Goal: Find specific page/section: Find specific page/section

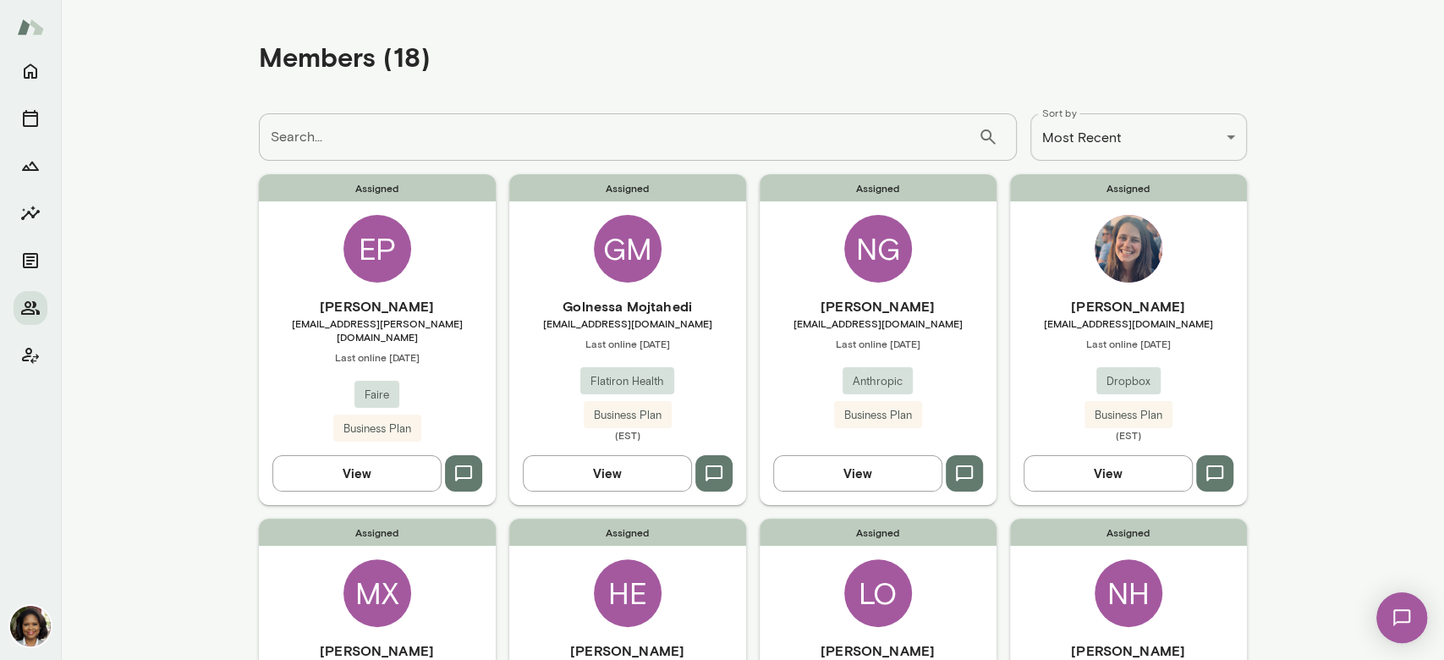
click at [810, 469] on button "View" at bounding box center [857, 473] width 169 height 36
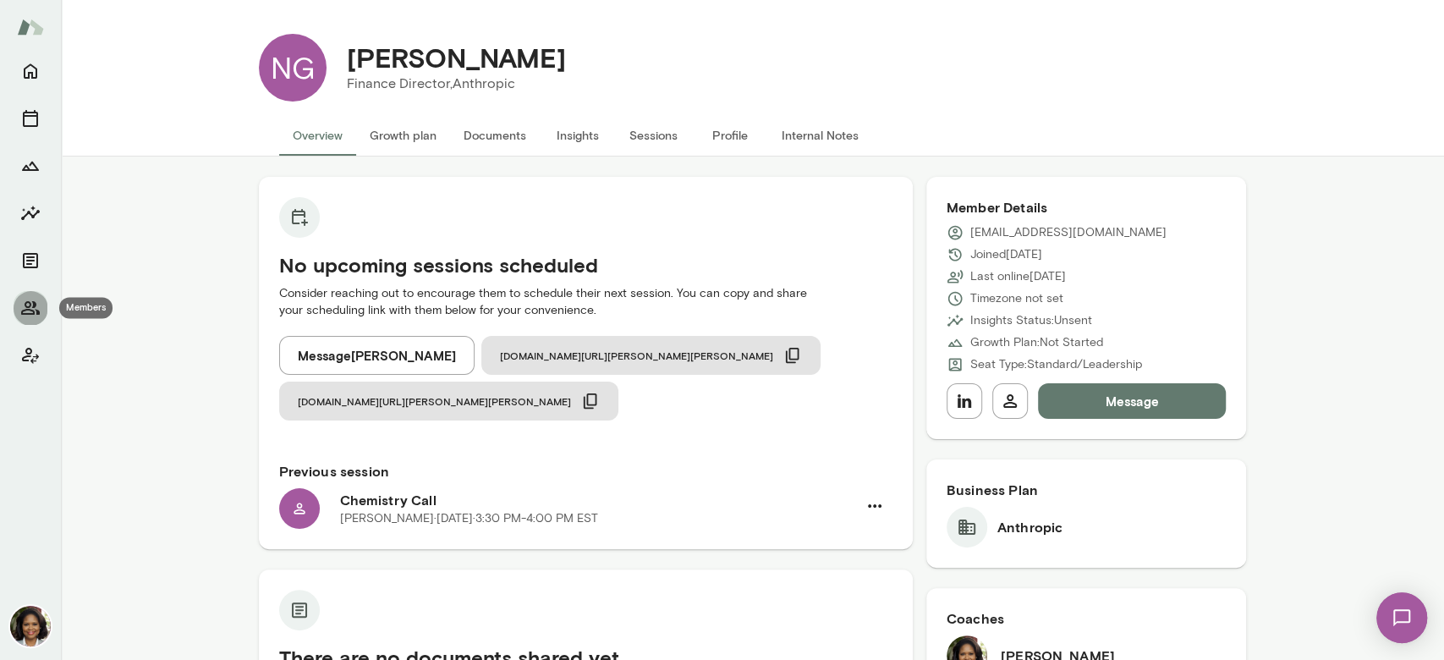
click at [40, 310] on icon "Members" at bounding box center [30, 308] width 20 height 20
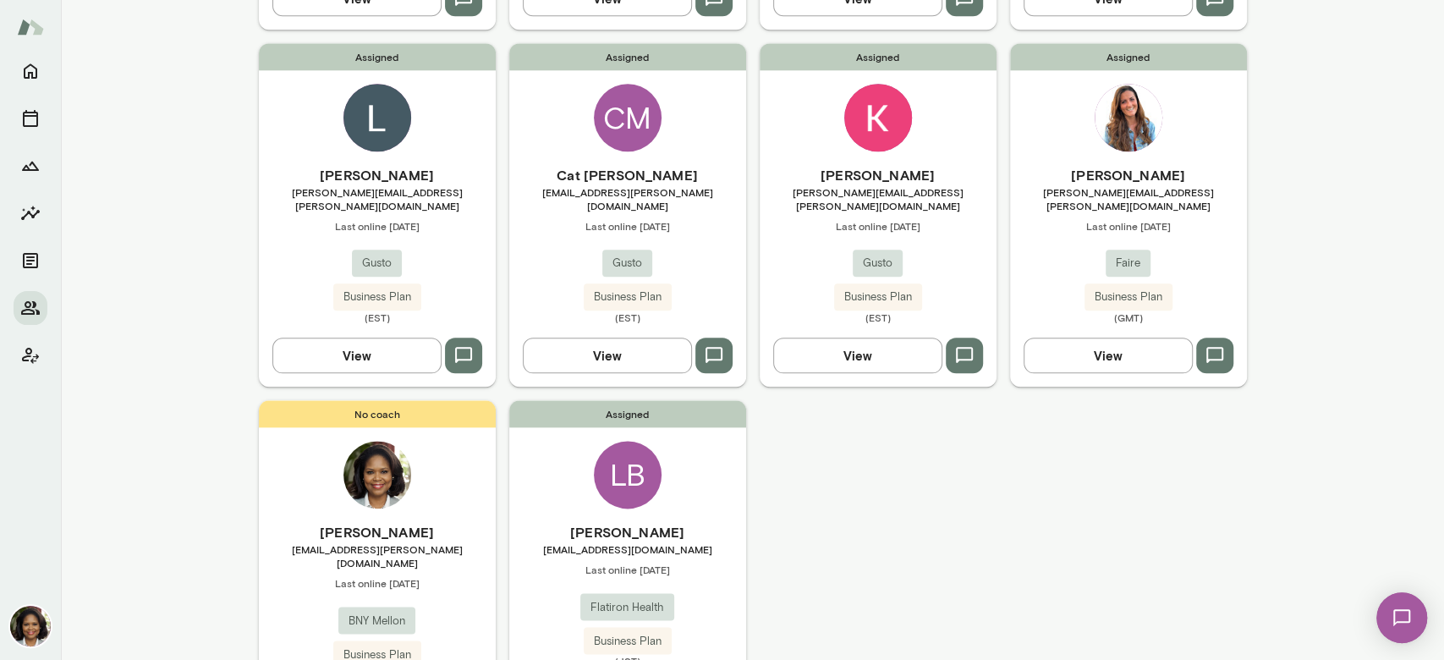
scroll to position [1240, 0]
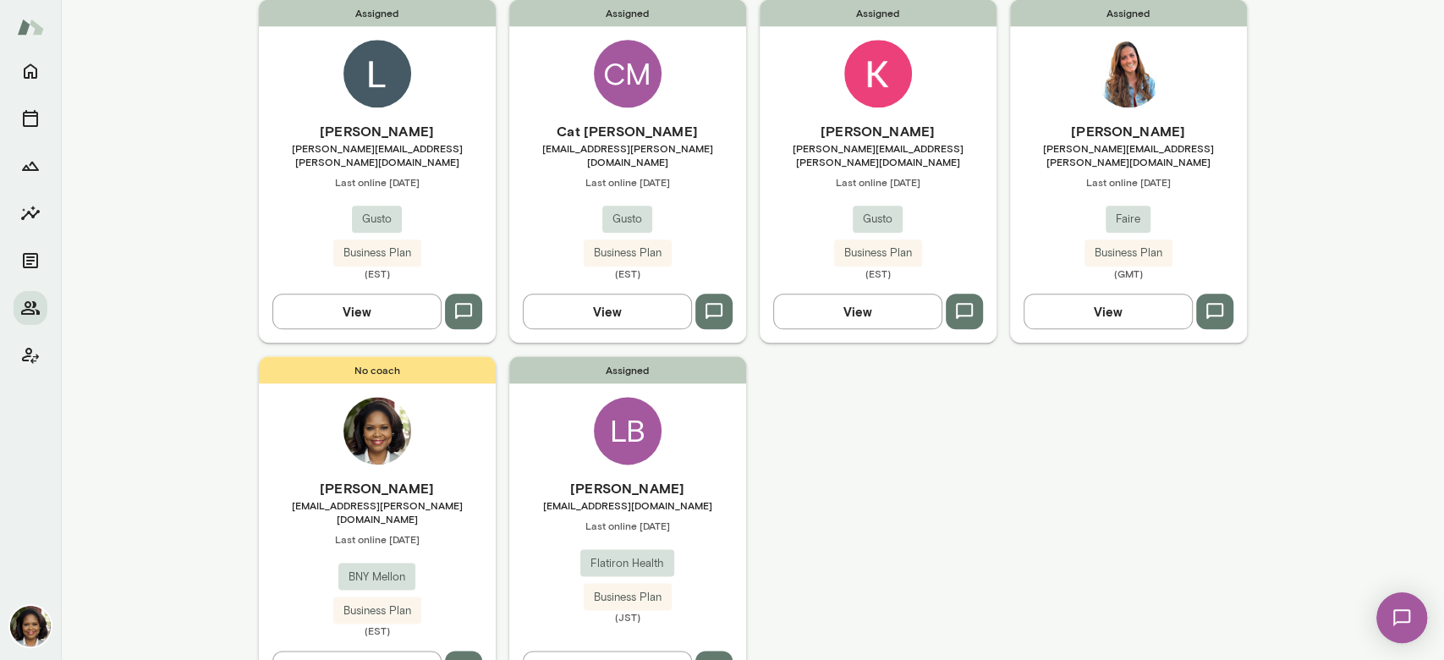
click at [591, 650] on button "View" at bounding box center [607, 668] width 169 height 36
